Goal: Task Accomplishment & Management: Manage account settings

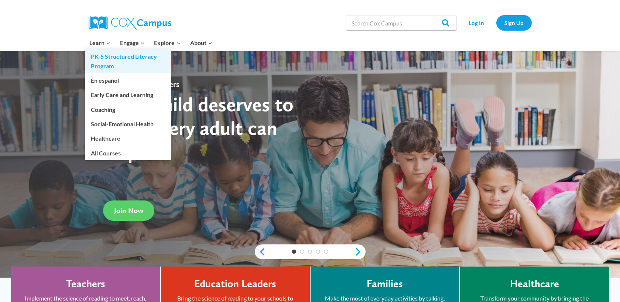
click at [105, 63] on link "PK-5 Structured Literacy Program" at bounding box center [128, 62] width 86 height 24
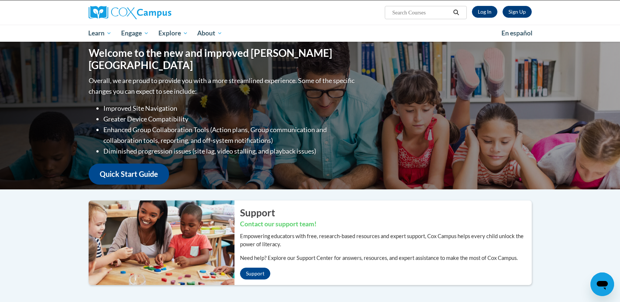
scroll to position [45, 0]
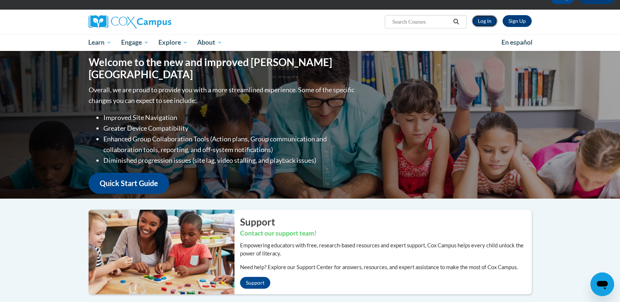
click at [483, 21] on link "Log In" at bounding box center [484, 21] width 25 height 12
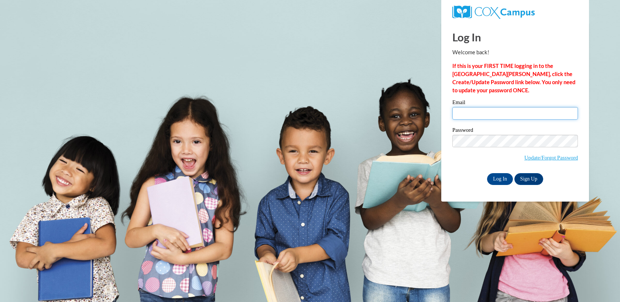
click at [475, 110] on input "Email" at bounding box center [516, 113] width 126 height 13
type input "mhavazelet@butler.edu"
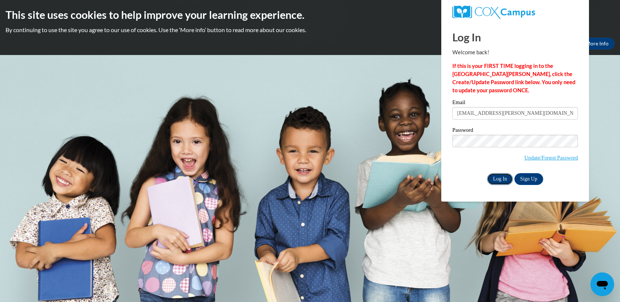
click at [495, 181] on input "Log In" at bounding box center [500, 179] width 26 height 12
click at [494, 180] on input "Log In" at bounding box center [500, 179] width 26 height 12
click at [497, 178] on input "Log In" at bounding box center [500, 179] width 26 height 12
